Goal: Entertainment & Leisure: Consume media (video, audio)

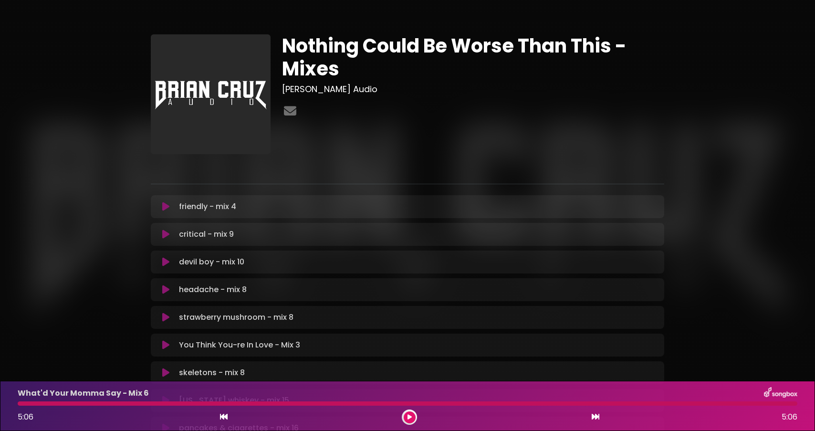
scroll to position [175, 0]
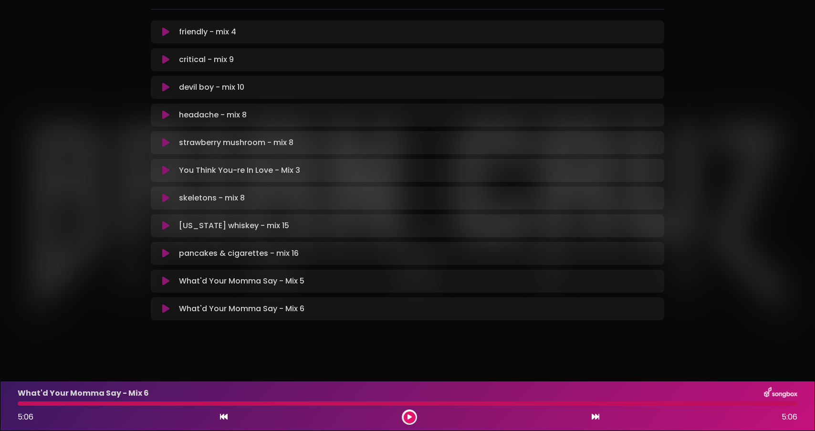
click at [97, 408] on div "What'd Your Momma Say - Mix 6 5:06 5:06" at bounding box center [407, 406] width 791 height 38
click at [95, 405] on div at bounding box center [408, 403] width 780 height 4
click at [71, 404] on div at bounding box center [408, 403] width 780 height 4
click at [405, 415] on button at bounding box center [410, 418] width 12 height 12
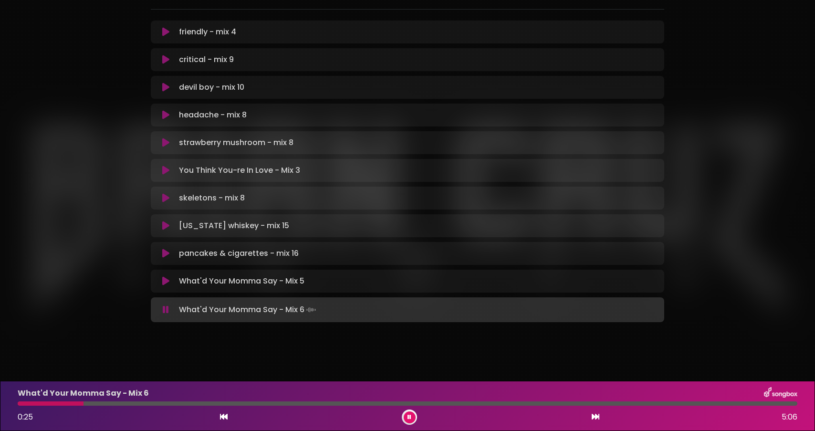
click at [45, 403] on div at bounding box center [408, 403] width 780 height 4
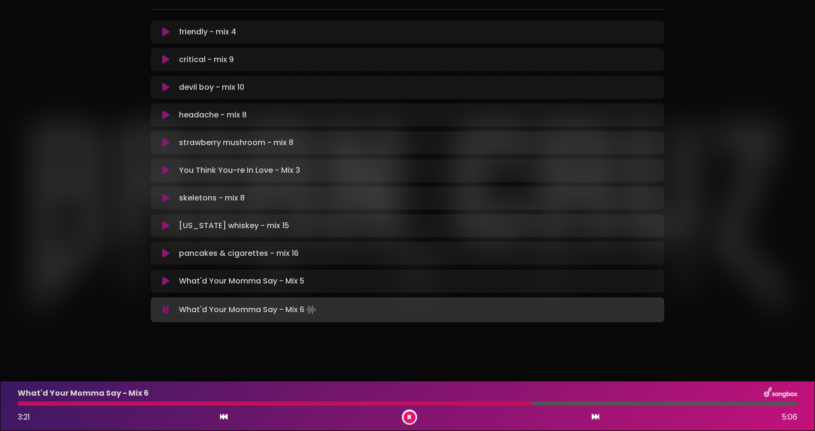
click at [402, 345] on div "Nothing Could Be Worse Than This - Mixes [PERSON_NAME] Audio" at bounding box center [407, 93] width 815 height 536
click at [380, 356] on div "Nothing Could Be Worse Than This - Mixes [PERSON_NAME] Audio" at bounding box center [407, 93] width 815 height 536
click at [118, 267] on div "Nothing Could Be Worse Than This - Mixes [PERSON_NAME] Audio" at bounding box center [408, 88] width 630 height 502
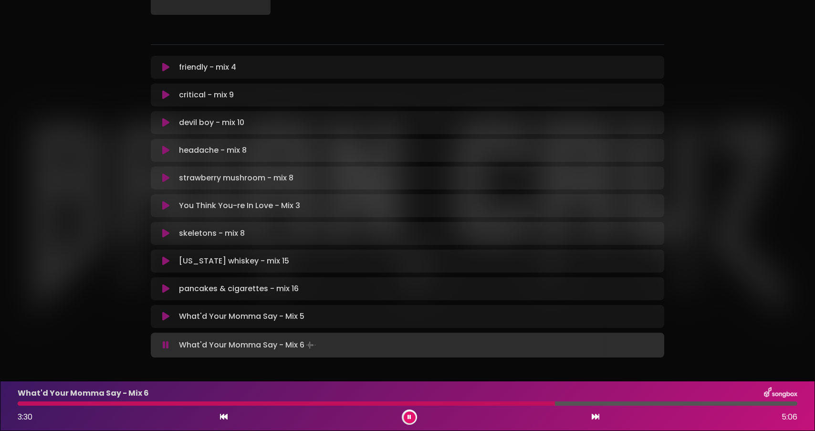
click at [125, 295] on div "Nothing Could Be Worse Than This - Mixes [PERSON_NAME] Audio" at bounding box center [408, 123] width 630 height 502
click at [115, 289] on div "Nothing Could Be Worse Than This - Mixes [PERSON_NAME] Audio" at bounding box center [408, 123] width 630 height 502
click at [111, 289] on div "Nothing Could Be Worse Than This - Mixes [PERSON_NAME] Audio" at bounding box center [408, 123] width 630 height 502
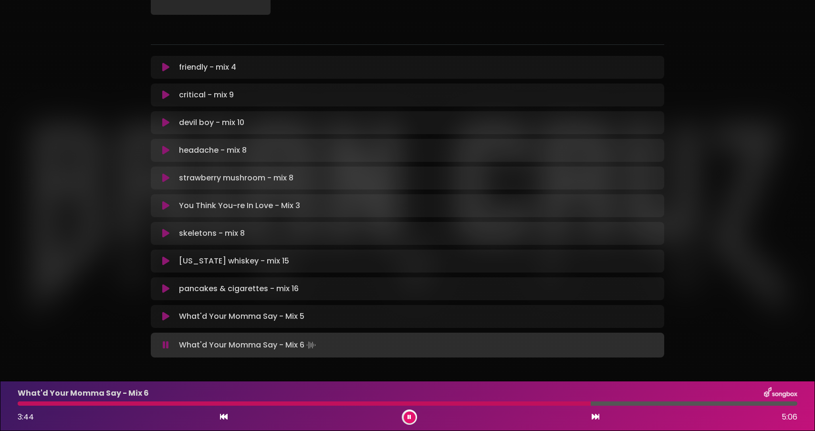
click at [165, 154] on icon at bounding box center [165, 151] width 7 height 10
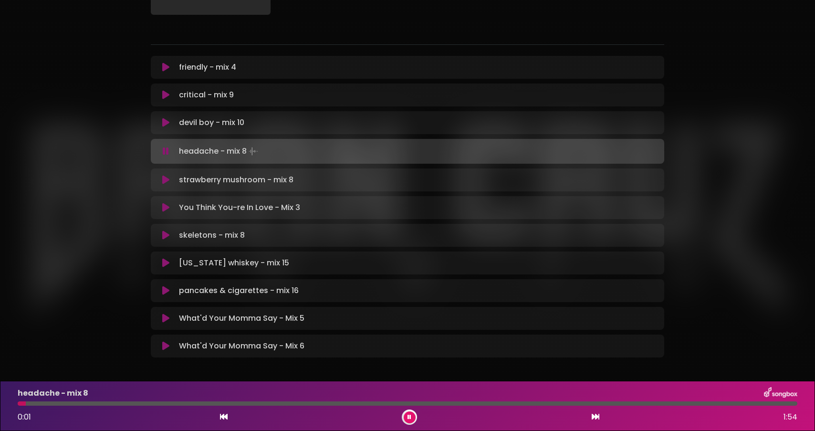
click at [191, 404] on div at bounding box center [408, 403] width 780 height 4
click at [165, 127] on div "devil boy - mix 10 Loading Track..." at bounding box center [408, 122] width 502 height 11
drag, startPoint x: 165, startPoint y: 120, endPoint x: 107, endPoint y: 149, distance: 64.3
click at [107, 150] on div "Nothing Could Be Worse Than This - Mixes [PERSON_NAME] Audio" at bounding box center [408, 123] width 630 height 502
click at [107, 149] on div "Nothing Could Be Worse Than This - Mixes [PERSON_NAME] Audio" at bounding box center [408, 123] width 630 height 502
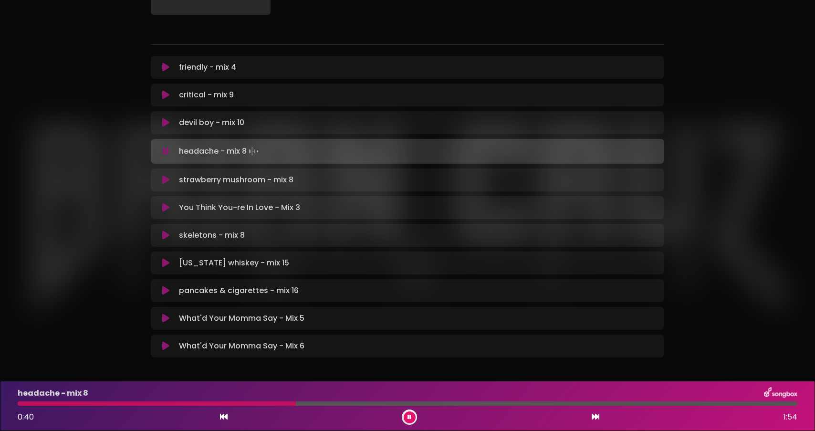
click at [107, 149] on div "Nothing Could Be Worse Than This - Mixes [PERSON_NAME] Audio" at bounding box center [408, 123] width 630 height 502
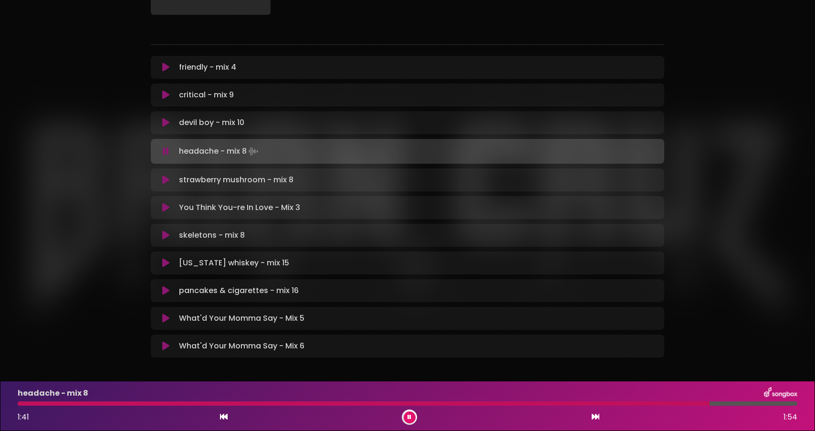
click at [122, 172] on div "Nothing Could Be Worse Than This - Mixes [PERSON_NAME] Audio" at bounding box center [408, 123] width 630 height 502
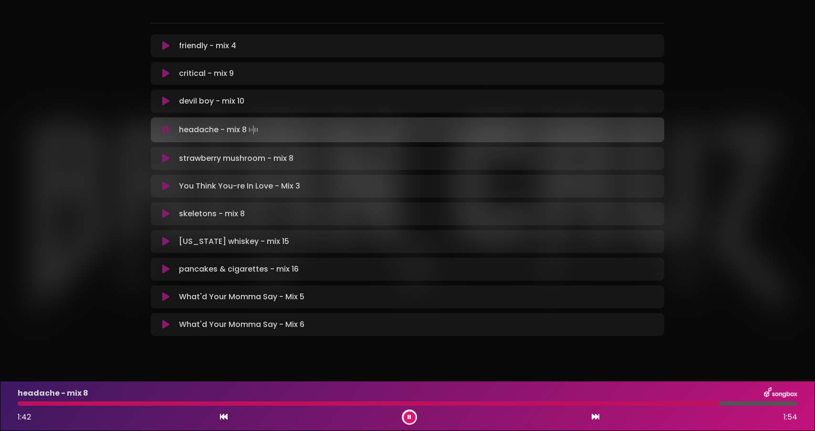
scroll to position [153, 0]
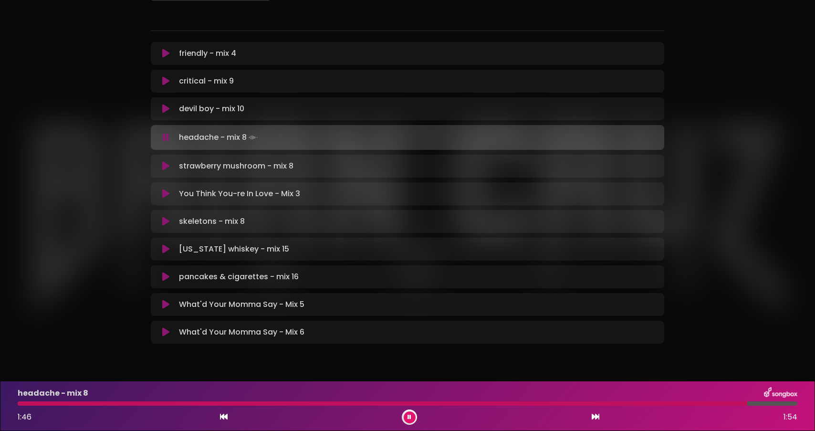
click at [163, 169] on icon at bounding box center [165, 166] width 7 height 10
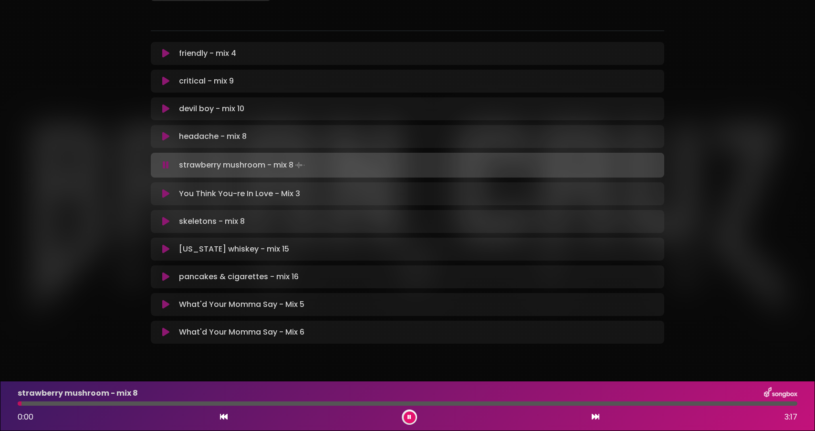
click at [170, 402] on div at bounding box center [408, 403] width 780 height 4
click at [190, 402] on div at bounding box center [408, 403] width 780 height 4
click at [212, 401] on div "strawberry mushroom - mix 8 0:44 3:17" at bounding box center [407, 406] width 791 height 38
click at [223, 405] on div at bounding box center [408, 403] width 780 height 4
click at [79, 237] on div "Nothing Could Be Worse Than This - Mixes [PERSON_NAME] Audio" at bounding box center [407, 109] width 815 height 502
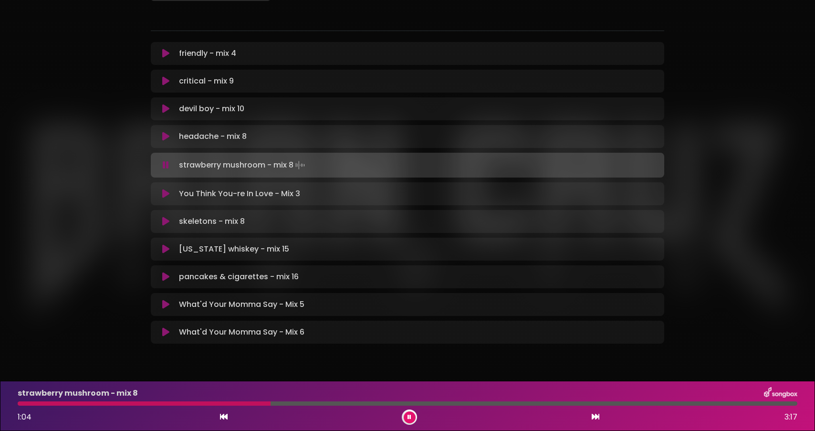
click at [71, 194] on div "Nothing Could Be Worse Than This - Mixes [PERSON_NAME] Audio" at bounding box center [407, 109] width 815 height 502
click at [70, 194] on div "Nothing Could Be Worse Than This - Mixes [PERSON_NAME] Audio" at bounding box center [407, 109] width 815 height 502
click at [68, 193] on div "Nothing Could Be Worse Than This - Mixes [PERSON_NAME] Audio" at bounding box center [407, 109] width 815 height 502
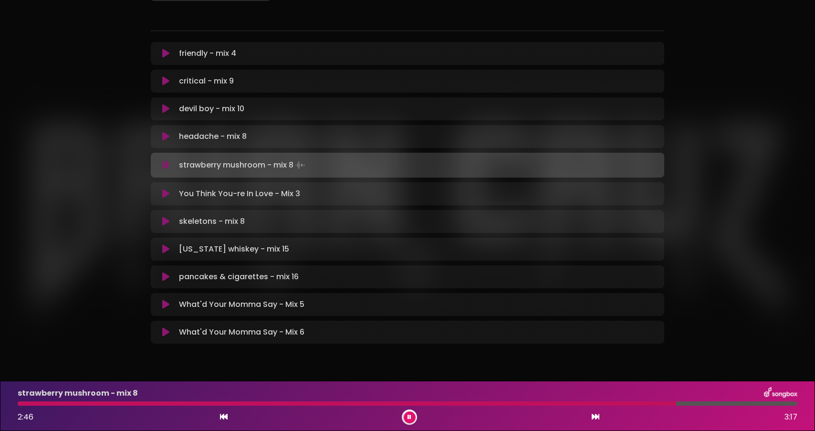
click at [164, 220] on icon at bounding box center [165, 222] width 7 height 10
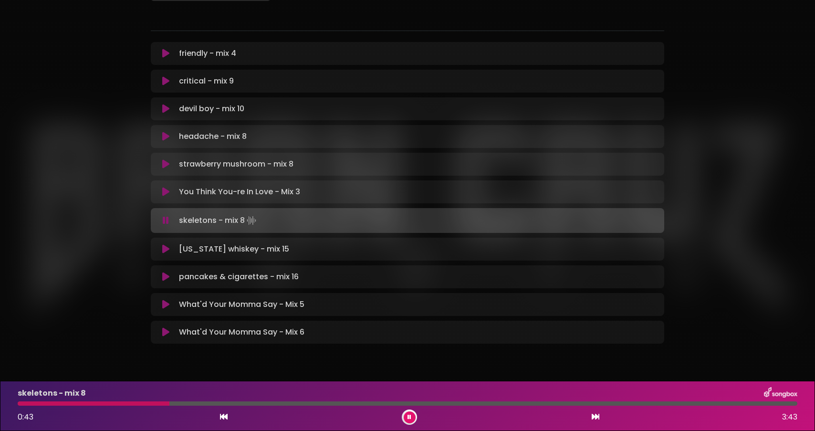
click at [169, 402] on div at bounding box center [408, 403] width 780 height 4
click at [204, 405] on div at bounding box center [408, 403] width 780 height 4
click at [289, 403] on div at bounding box center [408, 403] width 780 height 4
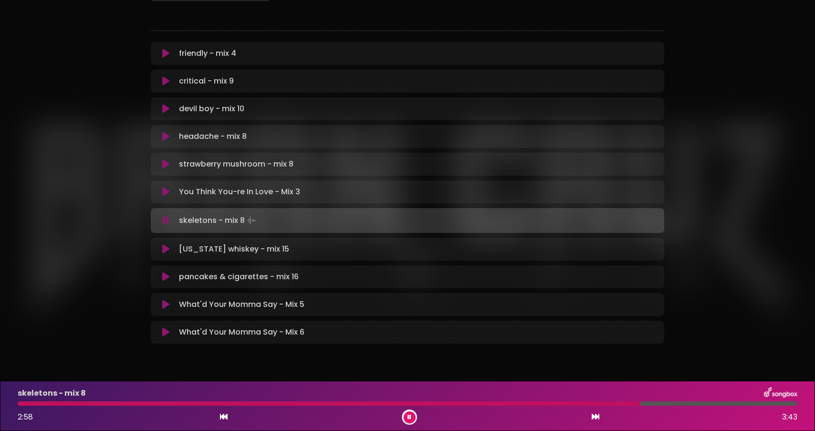
click at [410, 420] on button at bounding box center [410, 418] width 12 height 12
